Goal: Information Seeking & Learning: Find specific page/section

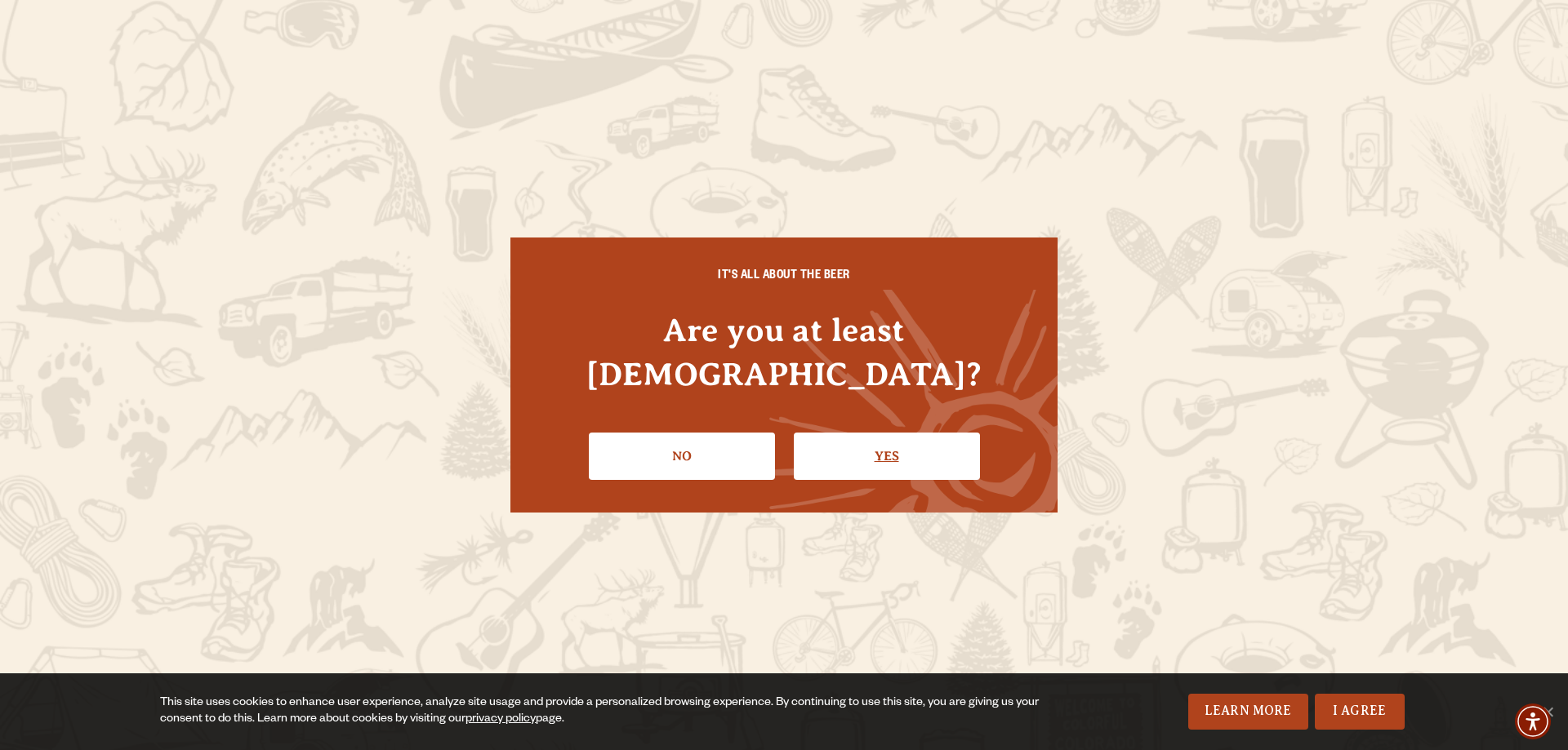
click at [875, 434] on link "Yes" at bounding box center [887, 456] width 186 height 48
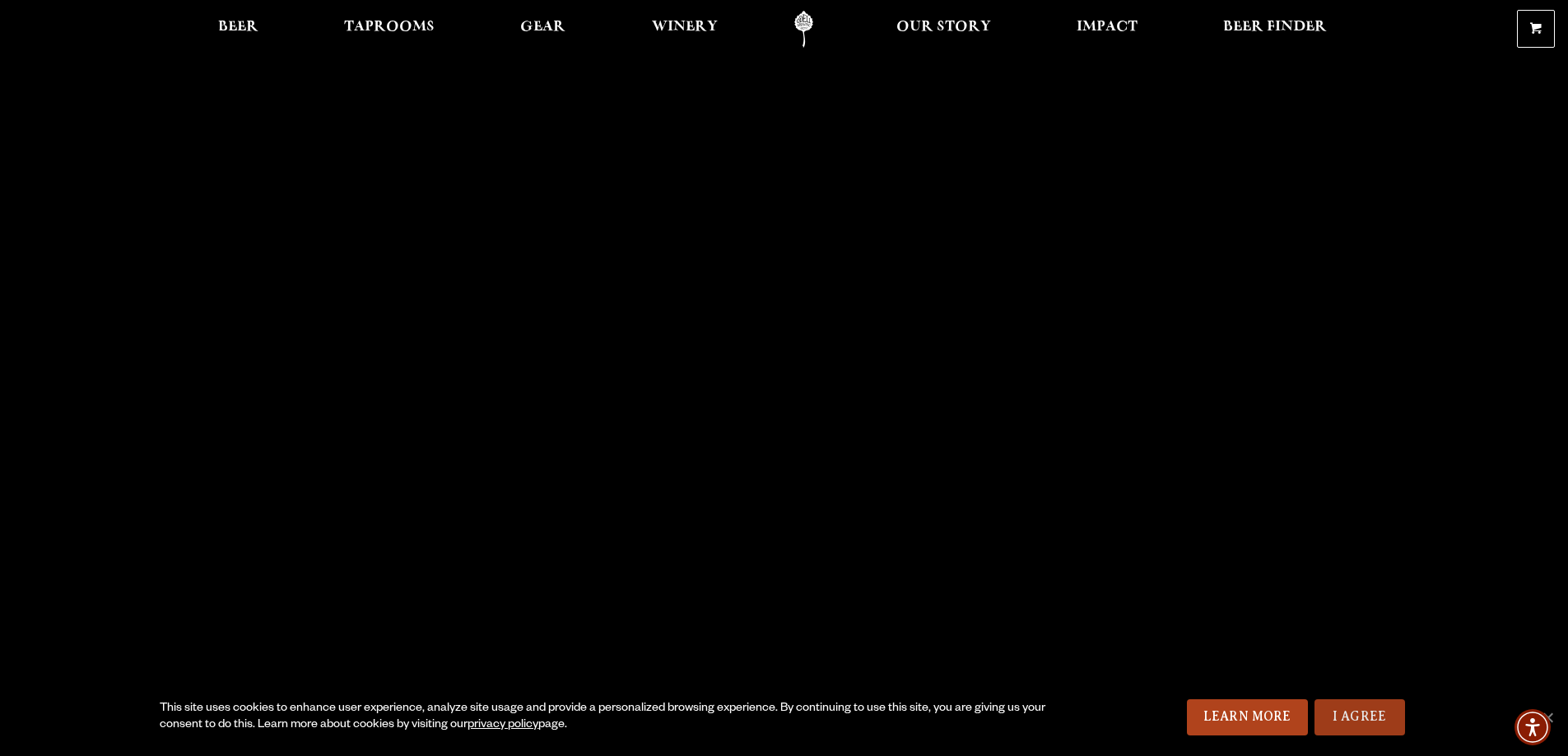
click at [1361, 718] on link "I Agree" at bounding box center [1359, 718] width 91 height 36
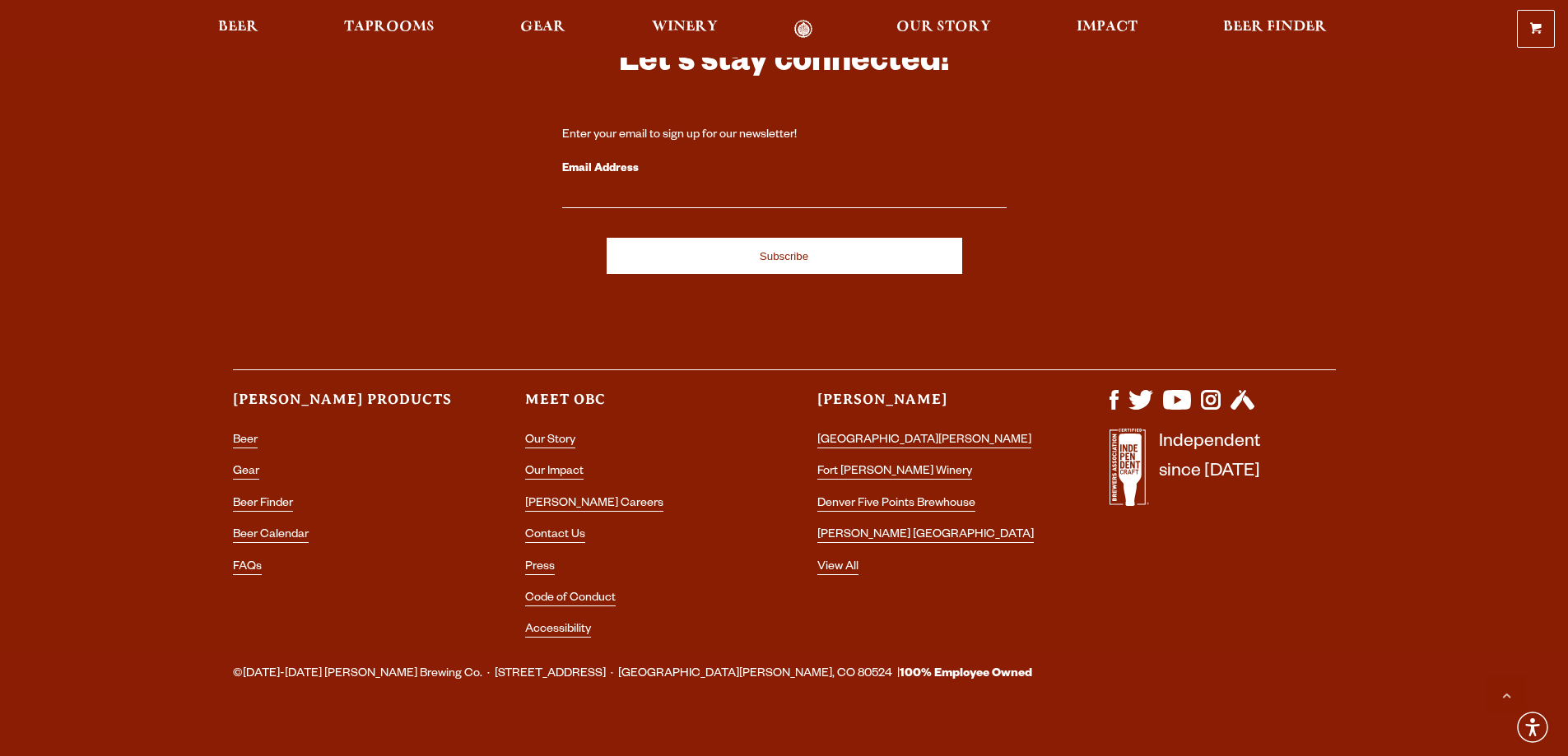
scroll to position [4907, 0]
click at [247, 561] on link "FAQs" at bounding box center [248, 568] width 29 height 15
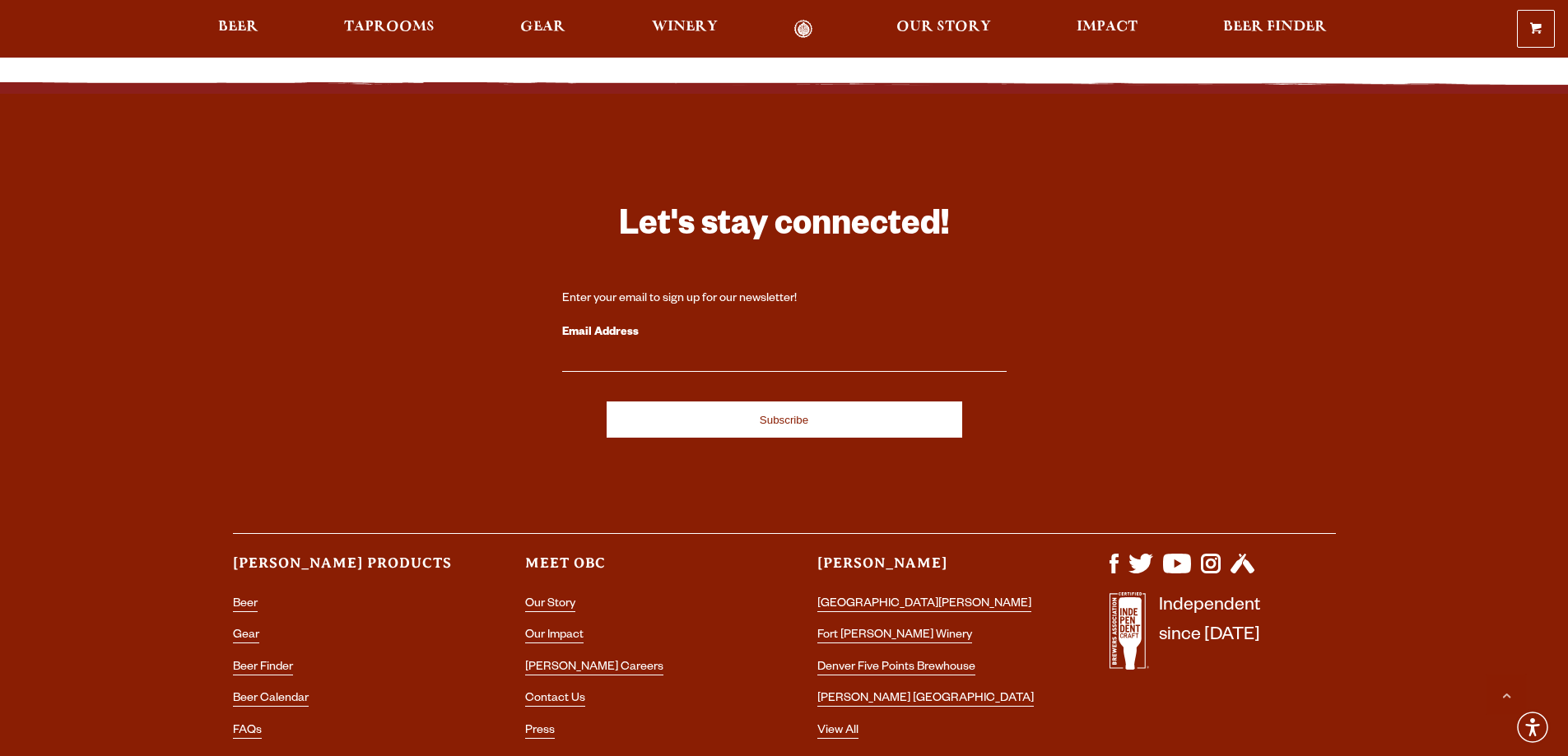
scroll to position [1888, 0]
